Goal: Task Accomplishment & Management: Complete application form

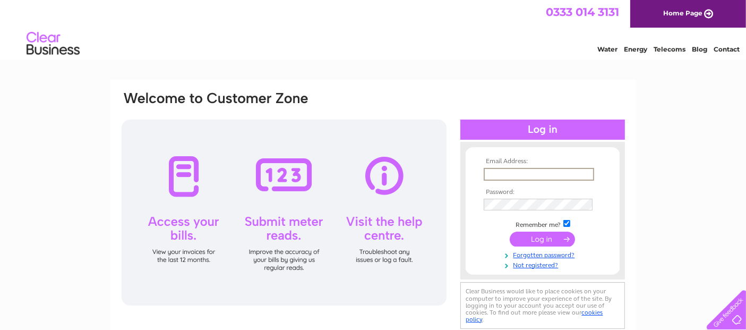
click at [515, 176] on input "text" at bounding box center [539, 174] width 110 height 13
type input "[EMAIL_ADDRESS][DOMAIN_NAME]"
click at [544, 240] on input "submit" at bounding box center [542, 237] width 65 height 15
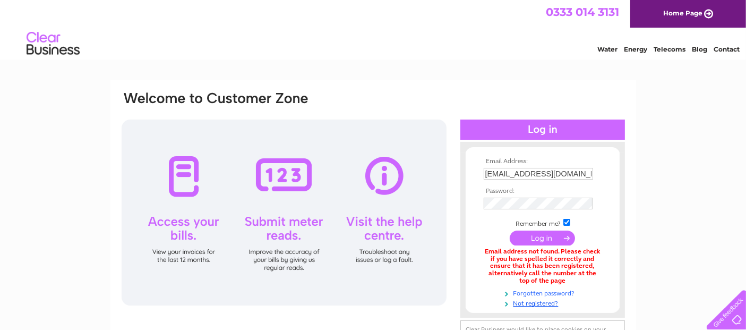
click at [540, 287] on link "Forgotten password?" at bounding box center [544, 292] width 121 height 10
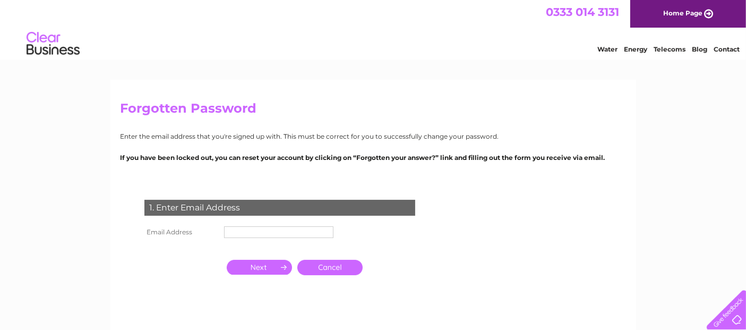
click at [296, 224] on td at bounding box center [278, 232] width 115 height 17
click at [287, 229] on input "text" at bounding box center [279, 232] width 110 height 13
click at [268, 269] on input "button" at bounding box center [259, 267] width 65 height 15
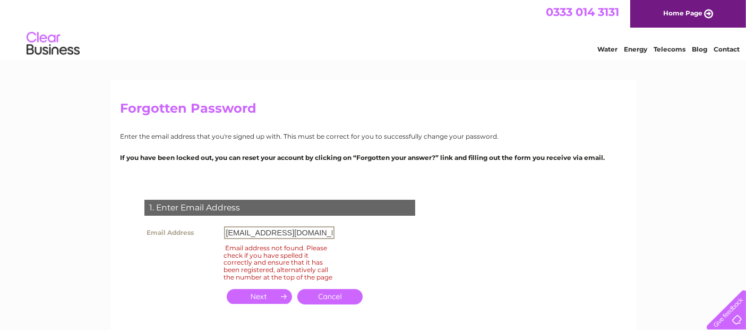
drag, startPoint x: 324, startPoint y: 228, endPoint x: 125, endPoint y: 228, distance: 199.1
click at [125, 228] on div "1. Enter Email Address Email Address UKPOSTEB1@GMAIL.COM Email address not foun…" at bounding box center [282, 258] width 323 height 138
click at [261, 304] on input "button" at bounding box center [259, 296] width 65 height 15
click at [261, 301] on input "button" at bounding box center [259, 296] width 65 height 15
drag, startPoint x: 298, startPoint y: 229, endPoint x: 125, endPoint y: 229, distance: 173.1
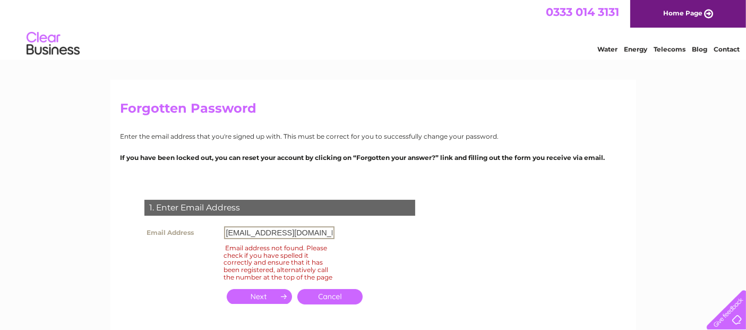
click at [125, 229] on div "1. Enter Email Address Email Address ebay2@foxmail.com Email address not found.…" at bounding box center [282, 258] width 323 height 138
click at [244, 302] on input "button" at bounding box center [259, 296] width 65 height 15
click at [270, 230] on input "hongchuenyu@talktalk.net" at bounding box center [279, 232] width 110 height 13
click at [224, 231] on input "hongchuen@talktalk.net" at bounding box center [279, 232] width 110 height 13
type input "yuhongchuen@talktalk.net"
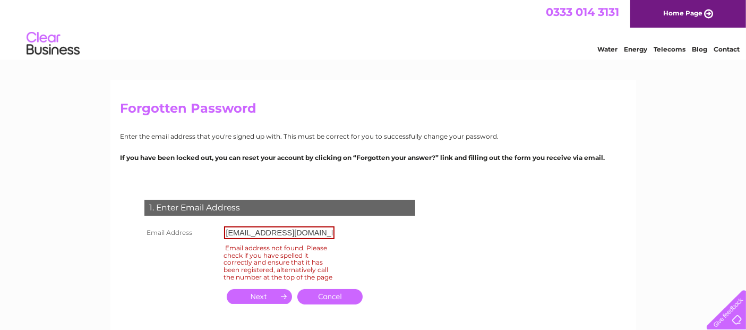
click at [244, 303] on input "button" at bounding box center [259, 296] width 65 height 15
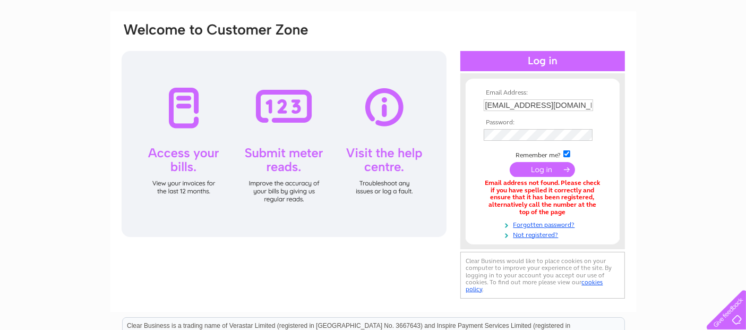
scroll to position [79, 0]
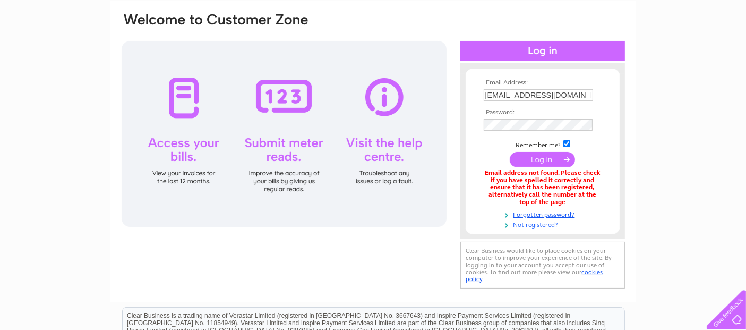
click at [543, 219] on link "Not registered?" at bounding box center [544, 224] width 121 height 10
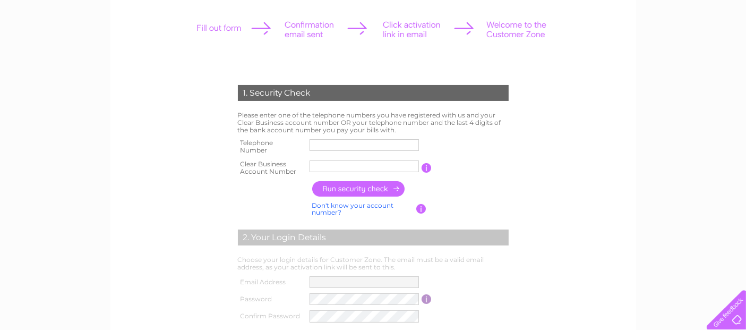
scroll to position [157, 0]
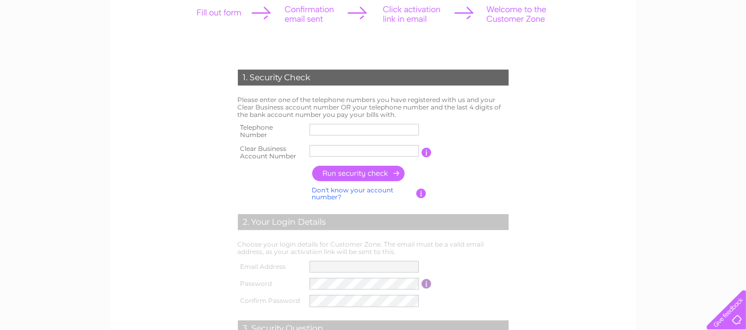
click at [342, 128] on input "text" at bounding box center [364, 130] width 109 height 12
type input "0129874400"
click at [330, 147] on input "text" at bounding box center [365, 150] width 110 height 13
type input "30322736"
click at [344, 171] on input "button" at bounding box center [358, 173] width 93 height 15
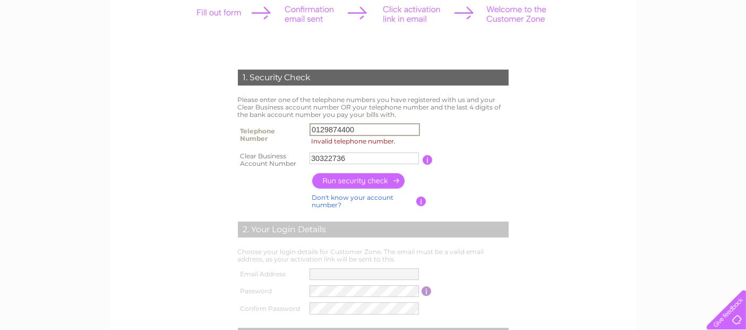
drag, startPoint x: 356, startPoint y: 134, endPoint x: 273, endPoint y: 127, distance: 83.6
click at [273, 127] on tr "Telephone Number 0129874400 Invalid telephone number." at bounding box center [373, 135] width 276 height 29
click at [505, 123] on table "Telephone Number 07536187843 Invalid telephone number. Clear Business Account N…" at bounding box center [373, 145] width 276 height 49
click at [346, 179] on input "button" at bounding box center [358, 180] width 93 height 15
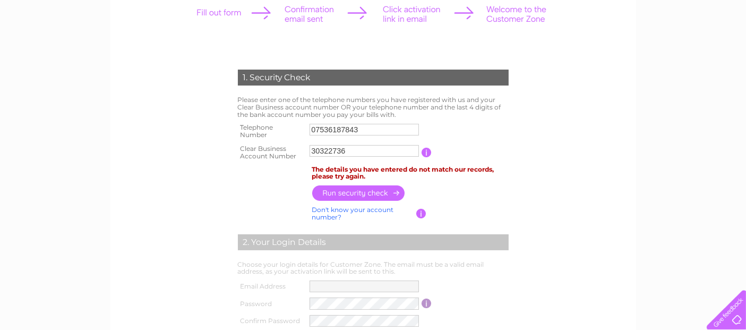
click at [346, 192] on input "button" at bounding box center [358, 192] width 93 height 15
click at [374, 126] on input "07536187843" at bounding box center [365, 129] width 110 height 13
drag, startPoint x: 374, startPoint y: 126, endPoint x: 307, endPoint y: 121, distance: 67.6
click at [307, 121] on td "07536187843" at bounding box center [365, 131] width 116 height 21
click at [544, 127] on form "1. Security Check Please enter one of the telephone numbers you have registered…" at bounding box center [373, 257] width 505 height 418
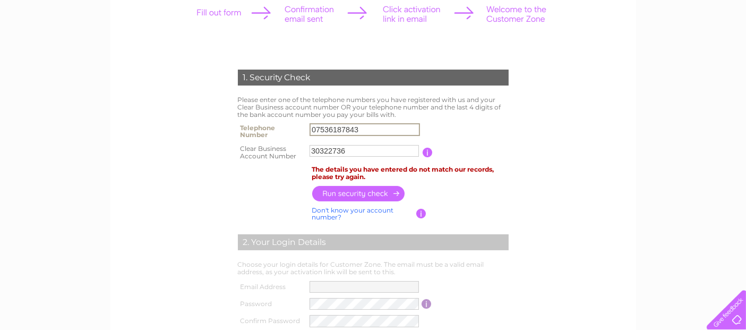
click at [383, 126] on input "07536187843" at bounding box center [365, 129] width 110 height 13
drag, startPoint x: 383, startPoint y: 126, endPoint x: 242, endPoint y: 127, distance: 140.7
click at [242, 127] on tr "Telephone Number 07536187843" at bounding box center [373, 131] width 276 height 21
type input "07383556602"
click at [350, 192] on input "button" at bounding box center [358, 192] width 93 height 15
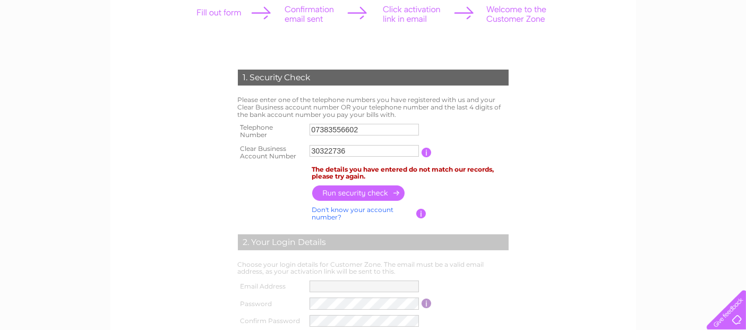
click at [372, 189] on input "button" at bounding box center [358, 192] width 93 height 15
click at [335, 208] on link "Don't know your account number?" at bounding box center [353, 212] width 82 height 15
click at [335, 208] on link "Don't know your bank account number?" at bounding box center [361, 212] width 99 height 15
click at [330, 150] on input "text" at bounding box center [365, 150] width 110 height 13
click at [330, 196] on input "button" at bounding box center [358, 192] width 93 height 15
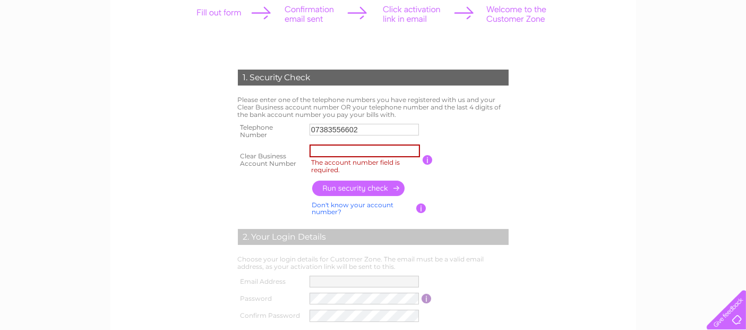
click at [337, 184] on input "button" at bounding box center [358, 188] width 93 height 15
click at [348, 154] on input "The account number field is required." at bounding box center [365, 150] width 110 height 13
type input "30322736"
click at [339, 188] on input "button" at bounding box center [358, 188] width 93 height 15
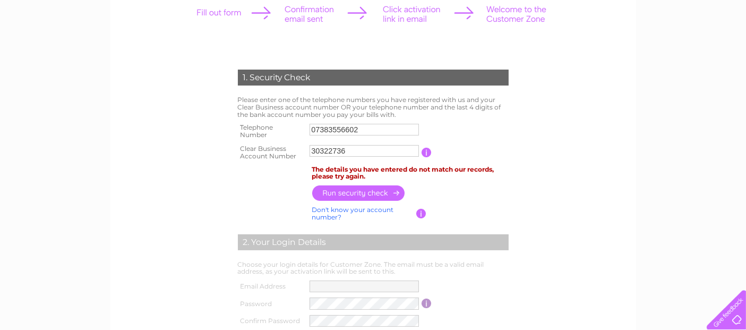
click at [391, 122] on td "07383556602" at bounding box center [364, 131] width 115 height 21
drag, startPoint x: 390, startPoint y: 125, endPoint x: 171, endPoint y: 143, distance: 219.0
click at [171, 143] on form "1. Security Check Please enter one of the telephone numbers you have registered…" at bounding box center [373, 257] width 505 height 418
type input "07792211550"
click at [344, 199] on input "button" at bounding box center [358, 192] width 93 height 15
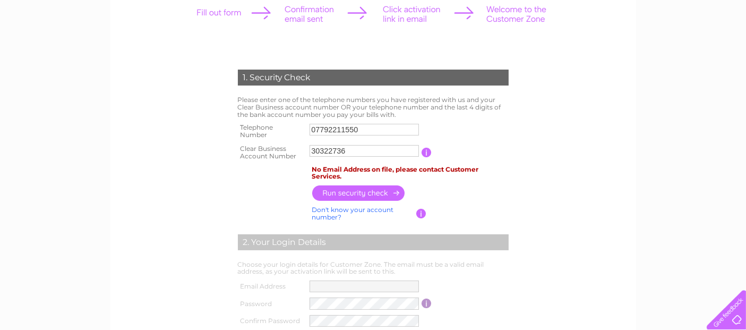
click at [350, 193] on input "button" at bounding box center [358, 192] width 93 height 15
click at [320, 245] on div "2. Your Login Details" at bounding box center [373, 242] width 271 height 16
click at [429, 153] on input "button" at bounding box center [427, 153] width 10 height 10
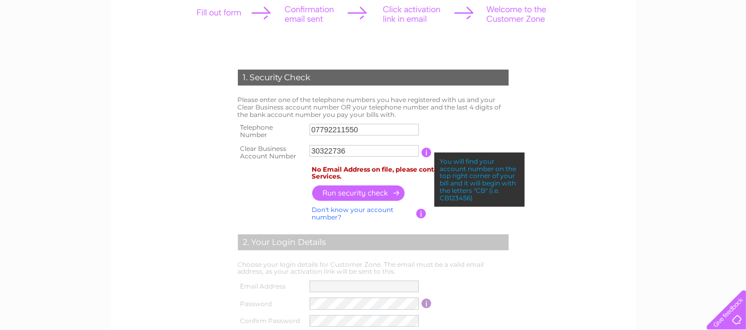
click at [599, 111] on form "1. Security Check Please enter one of the telephone numbers you have registered…" at bounding box center [373, 257] width 505 height 418
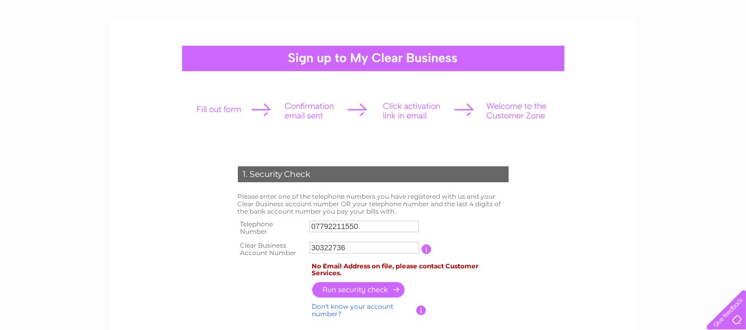
scroll to position [79, 0]
